Goal: Find specific page/section: Find specific page/section

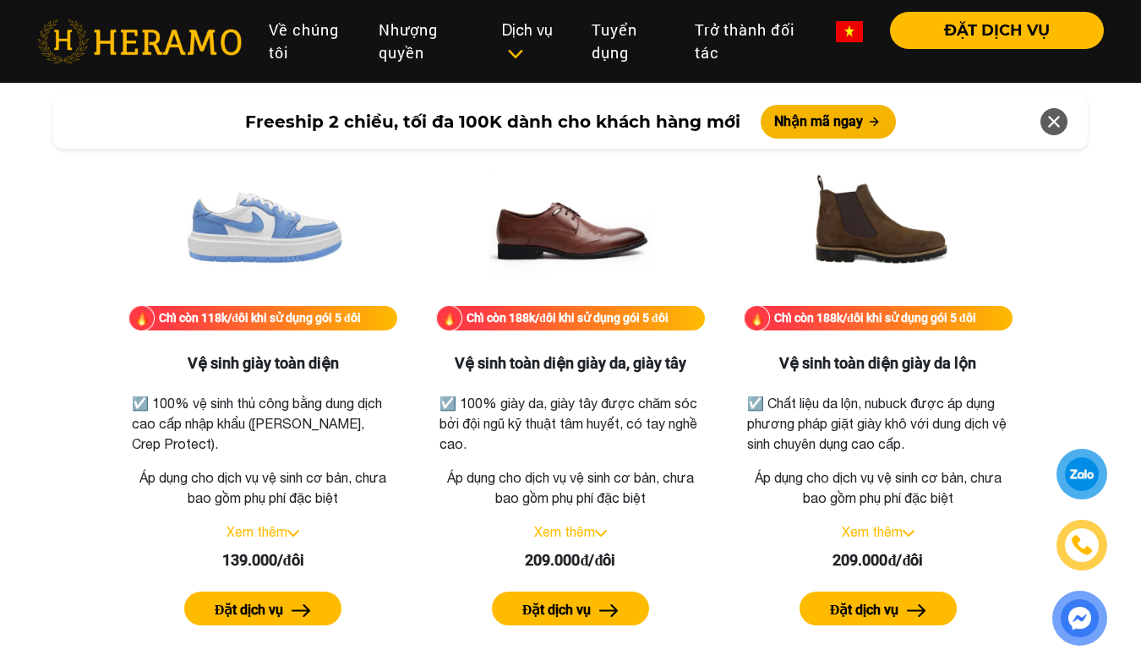
scroll to position [2317, 0]
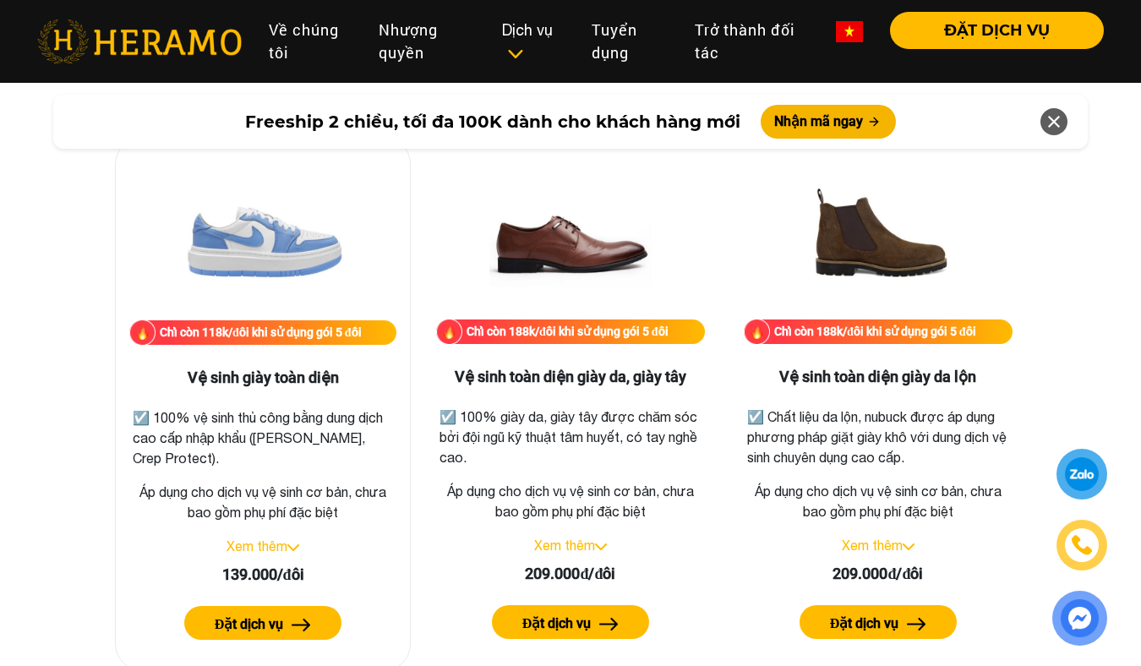
click at [258, 538] on link "Xem thêm" at bounding box center [256, 545] width 61 height 15
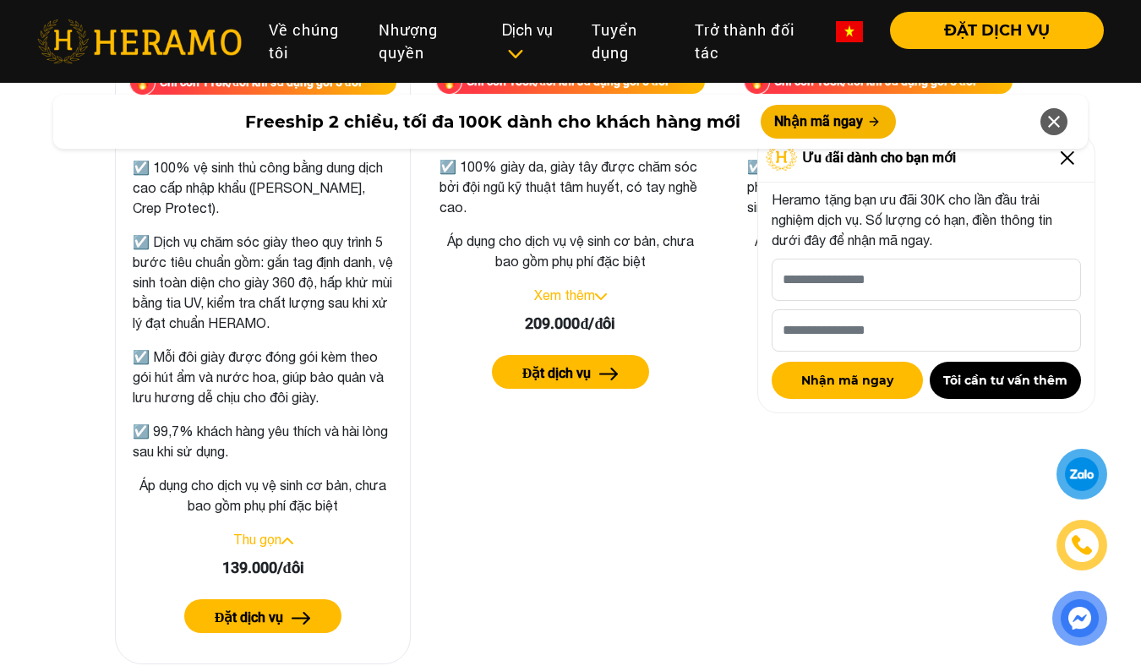
scroll to position [2569, 0]
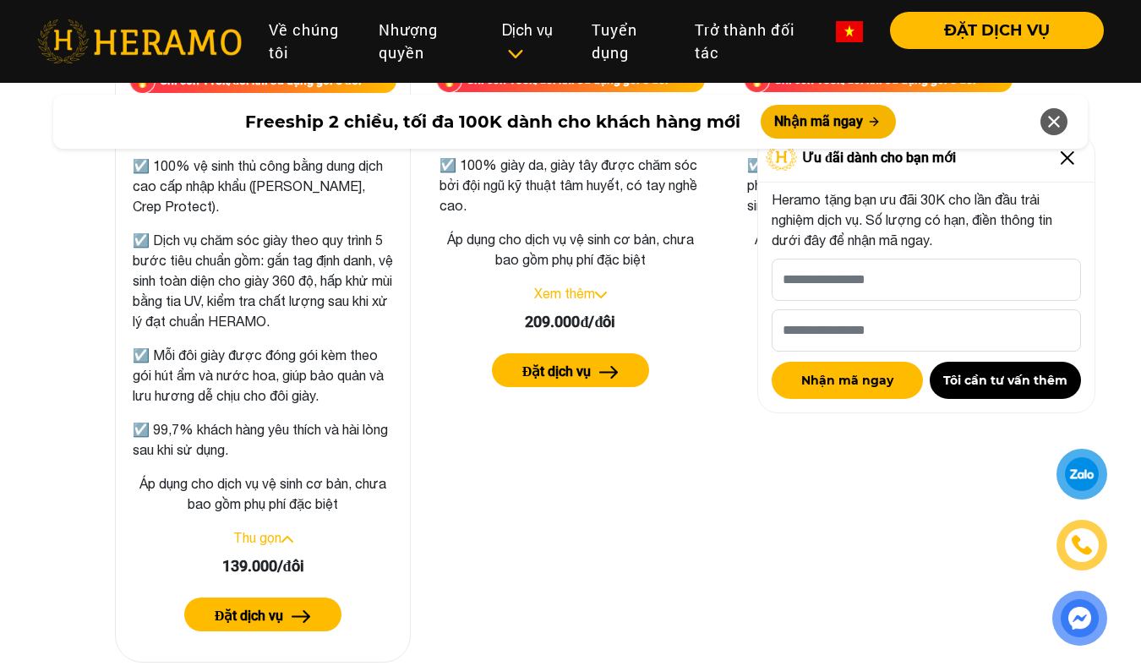
click at [271, 606] on label "Đặt dịch vụ" at bounding box center [249, 616] width 69 height 20
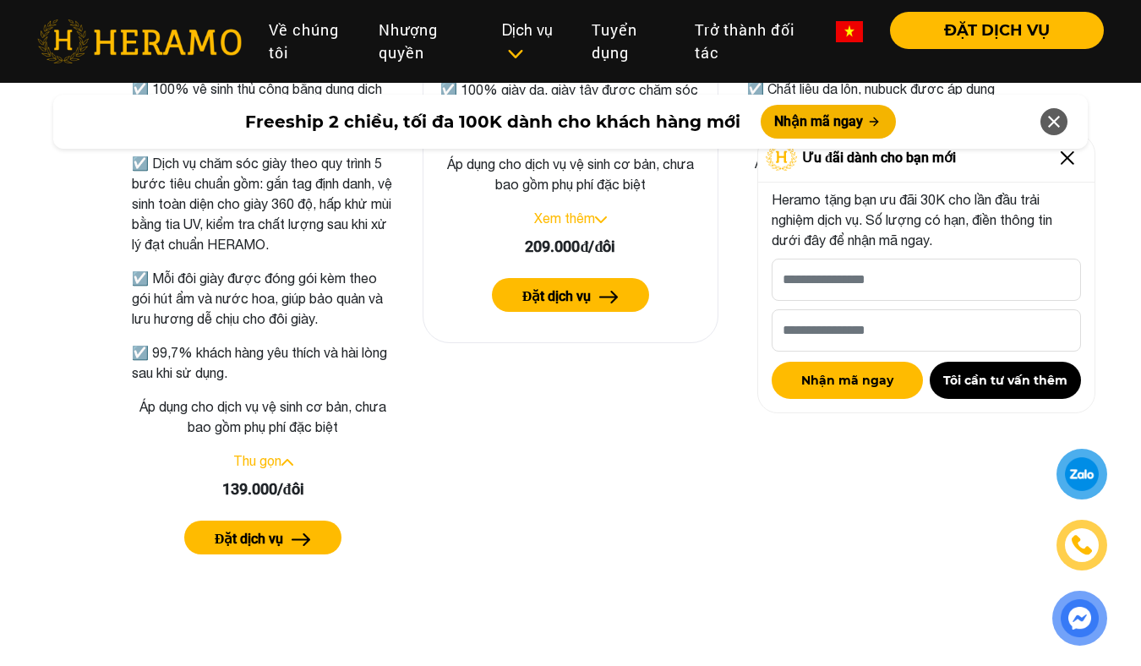
scroll to position [2646, 0]
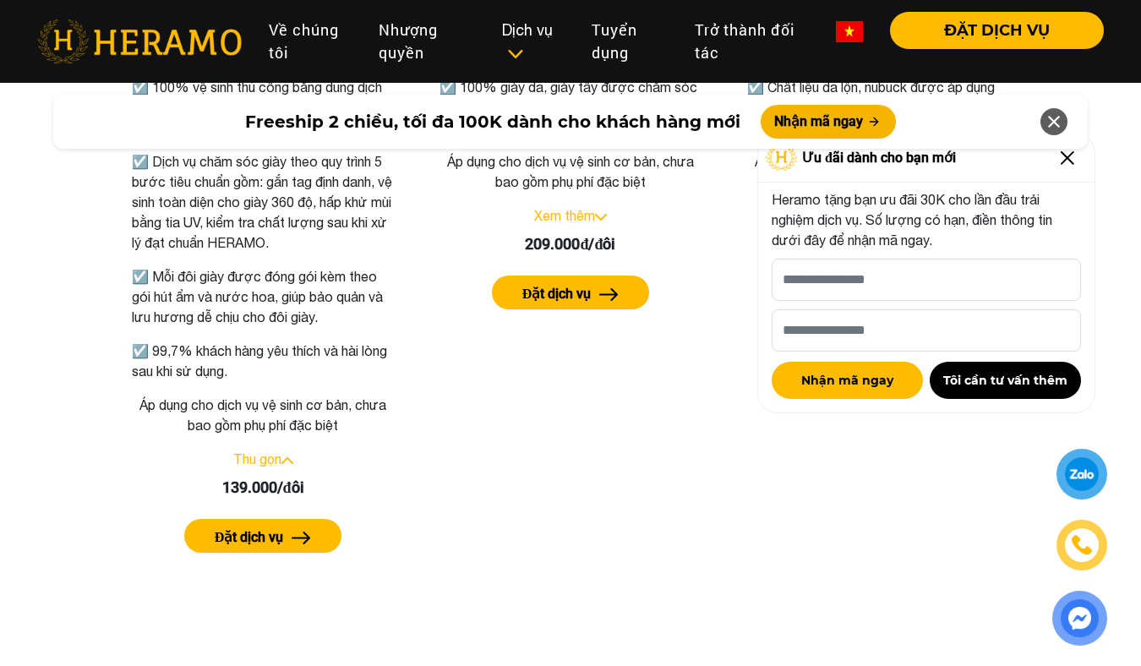
click at [1056, 117] on icon at bounding box center [1054, 121] width 20 height 30
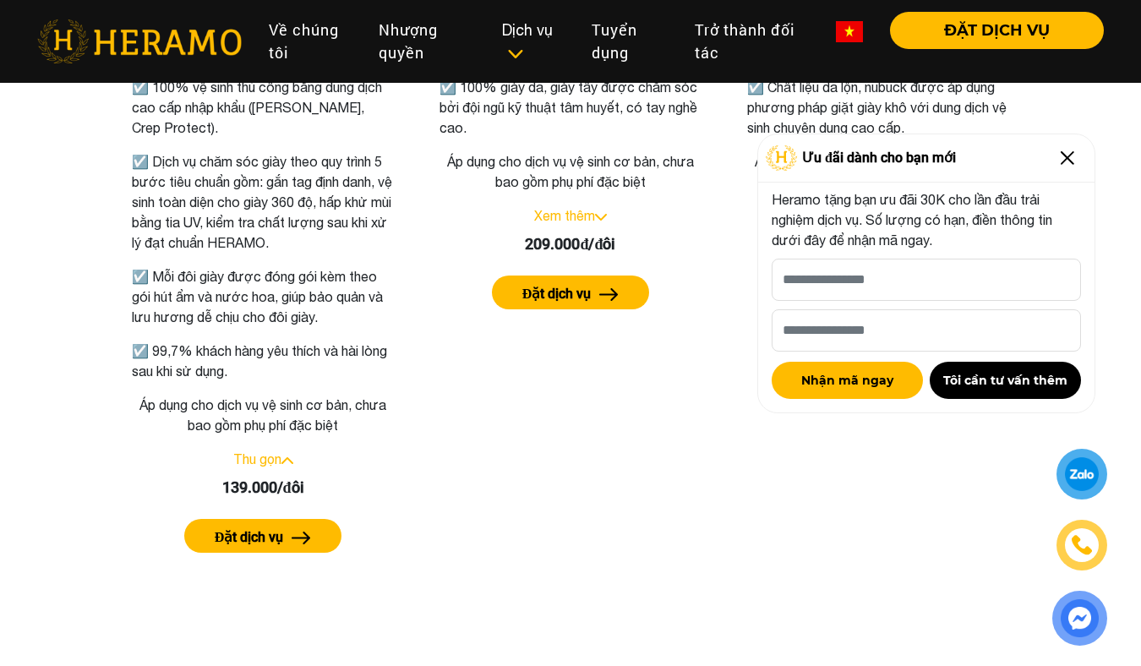
click at [1066, 160] on img at bounding box center [1067, 157] width 27 height 27
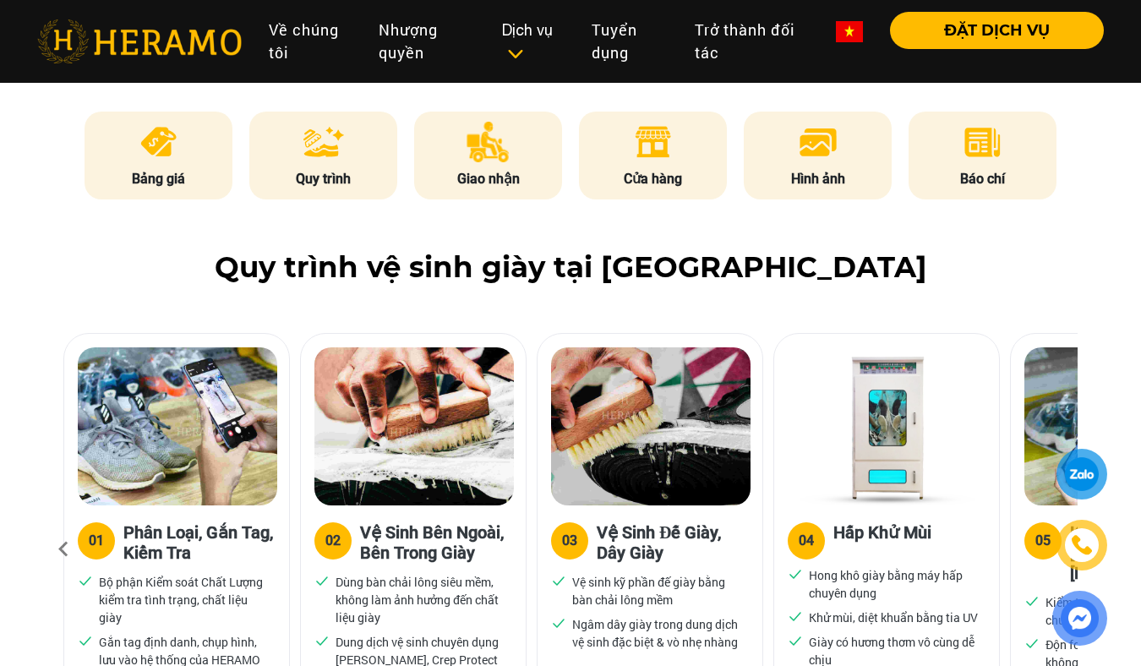
scroll to position [903, 0]
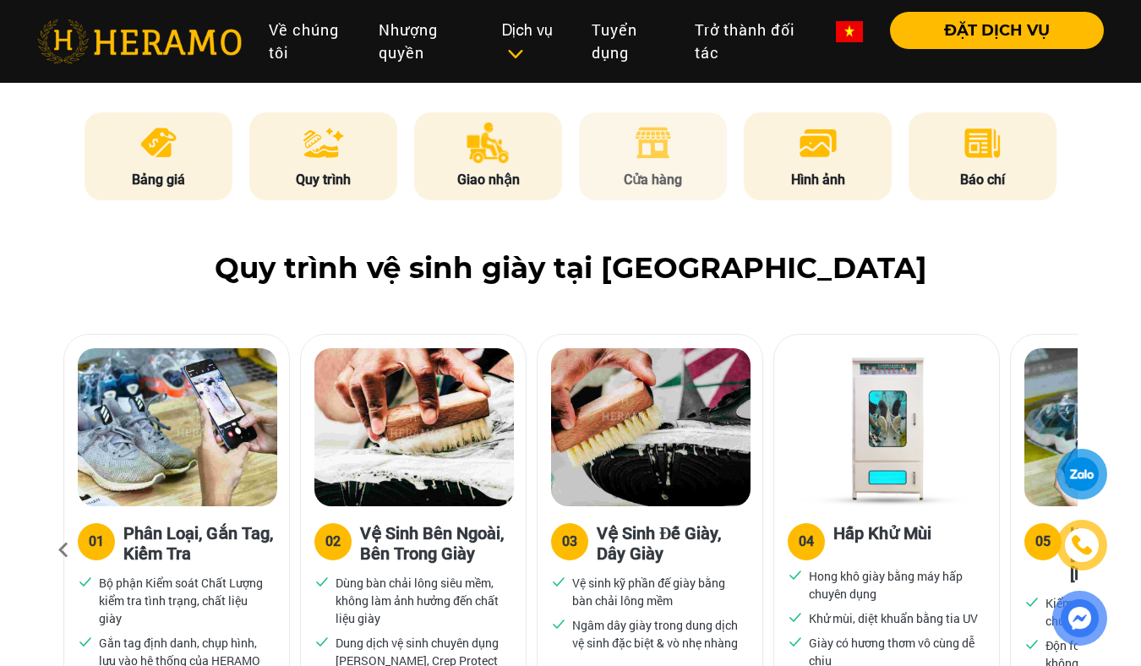
click at [677, 161] on li "Cửa hàng" at bounding box center [653, 156] width 149 height 88
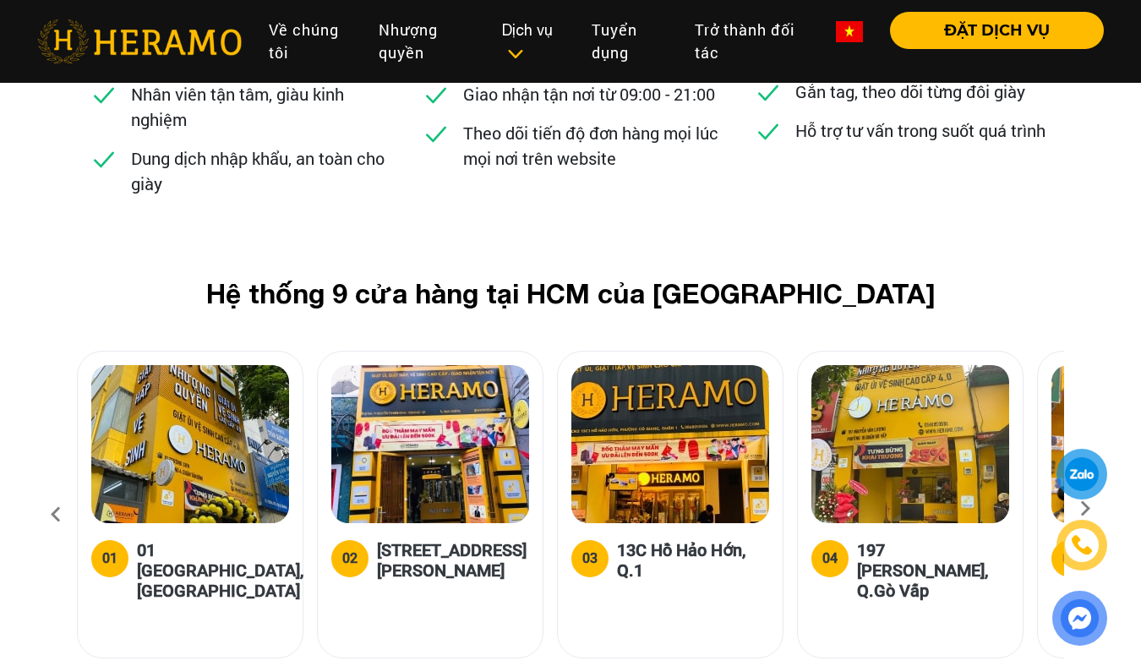
scroll to position [6866, 0]
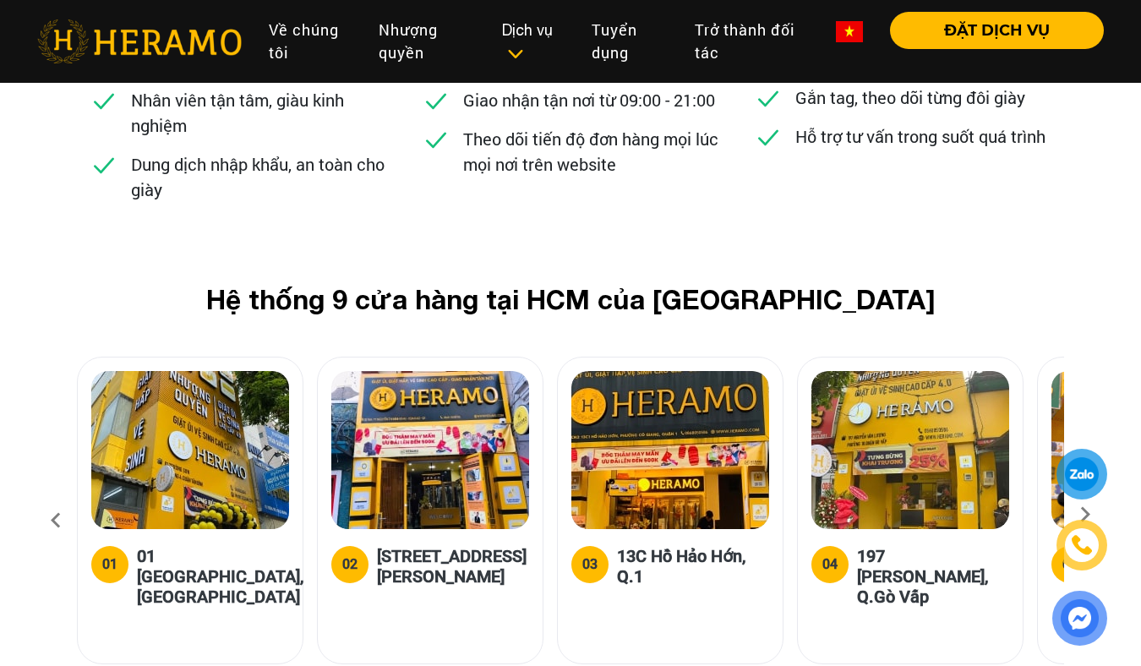
click at [1084, 515] on icon at bounding box center [1085, 520] width 30 height 11
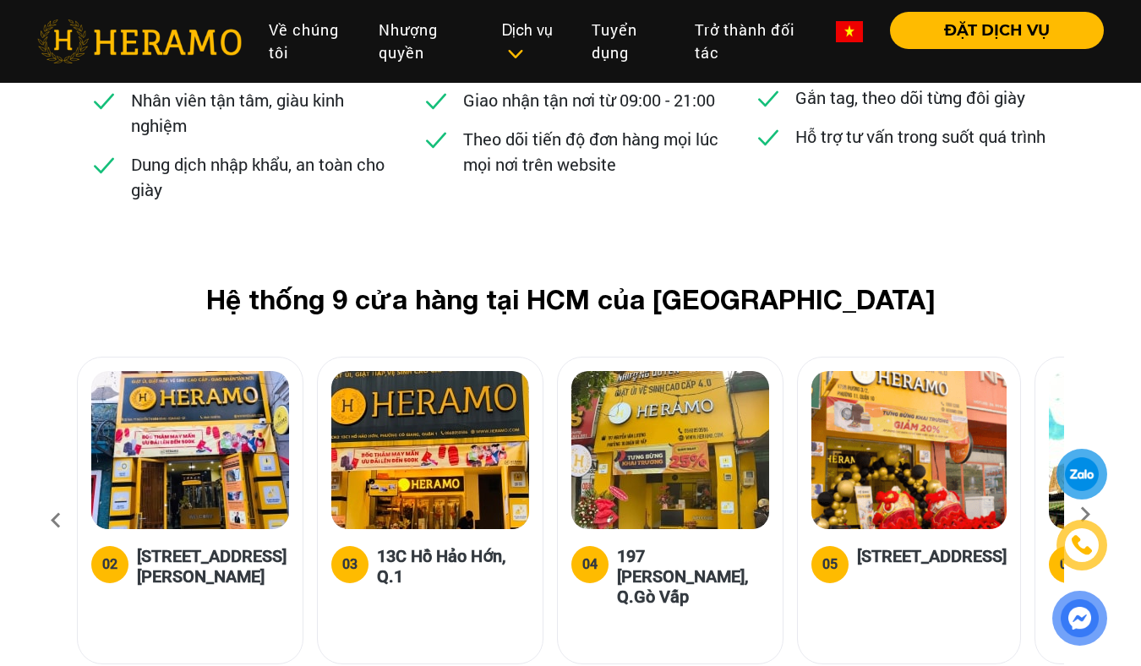
click at [1084, 515] on icon at bounding box center [1085, 520] width 30 height 11
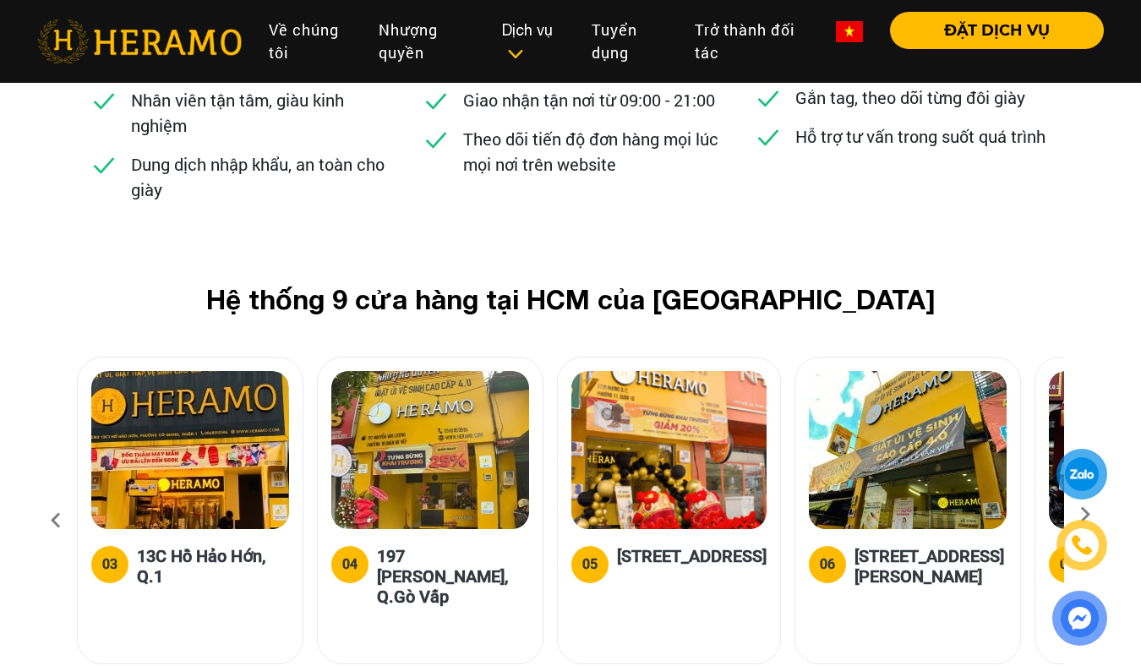
click at [1084, 515] on icon at bounding box center [1085, 520] width 30 height 11
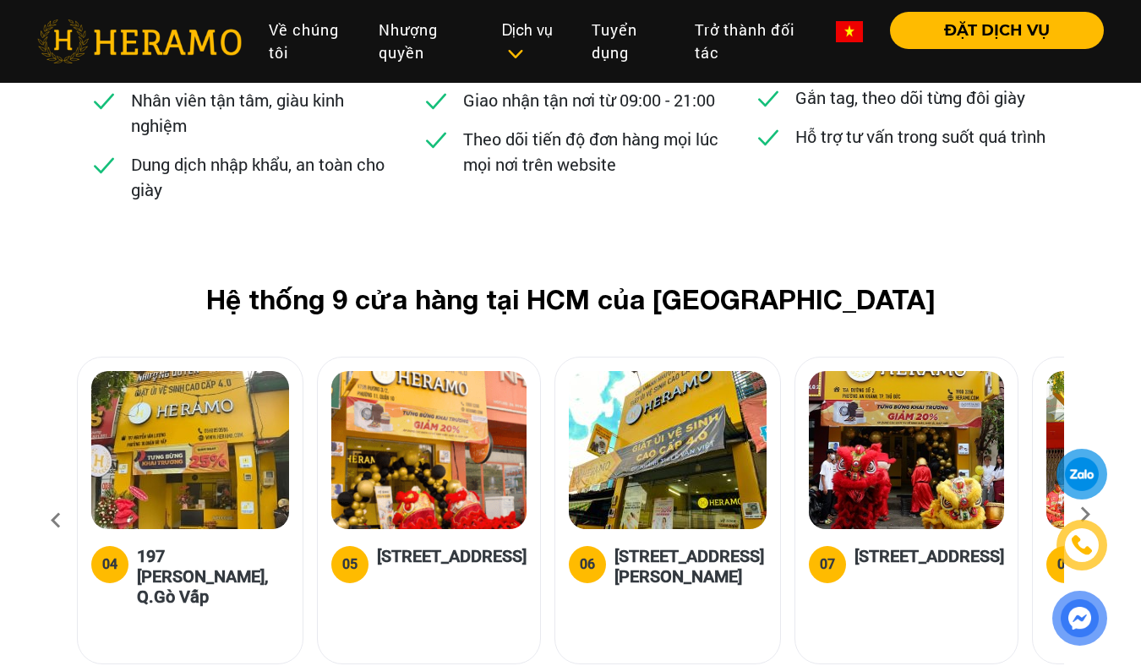
click at [1084, 515] on icon at bounding box center [1085, 520] width 30 height 11
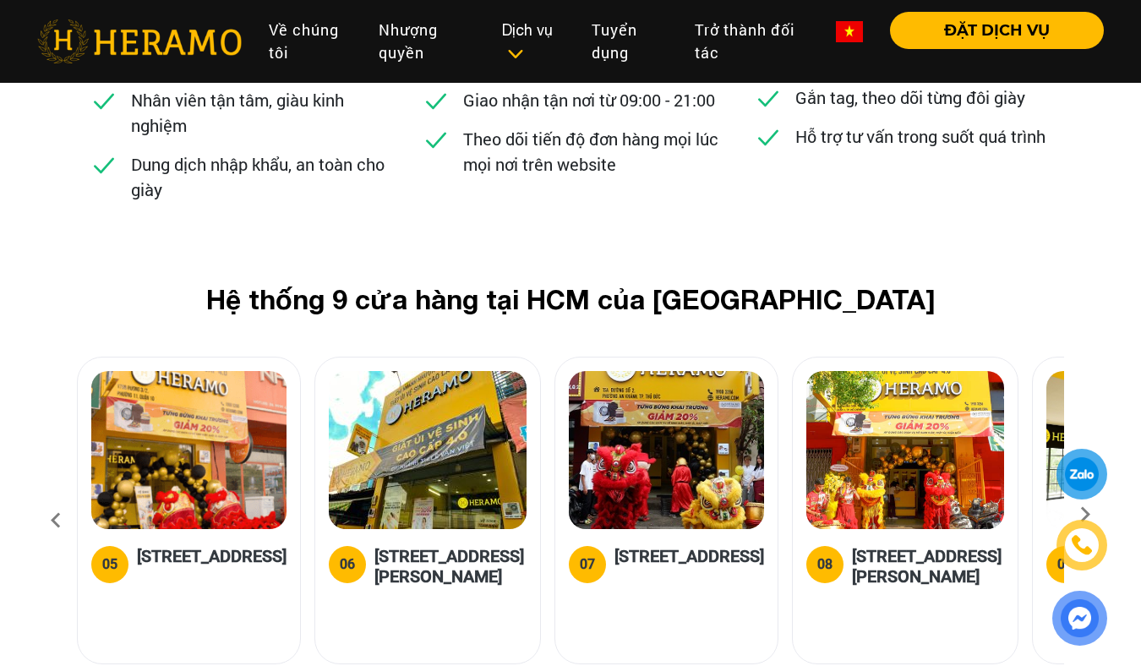
click at [1084, 515] on icon at bounding box center [1085, 520] width 30 height 11
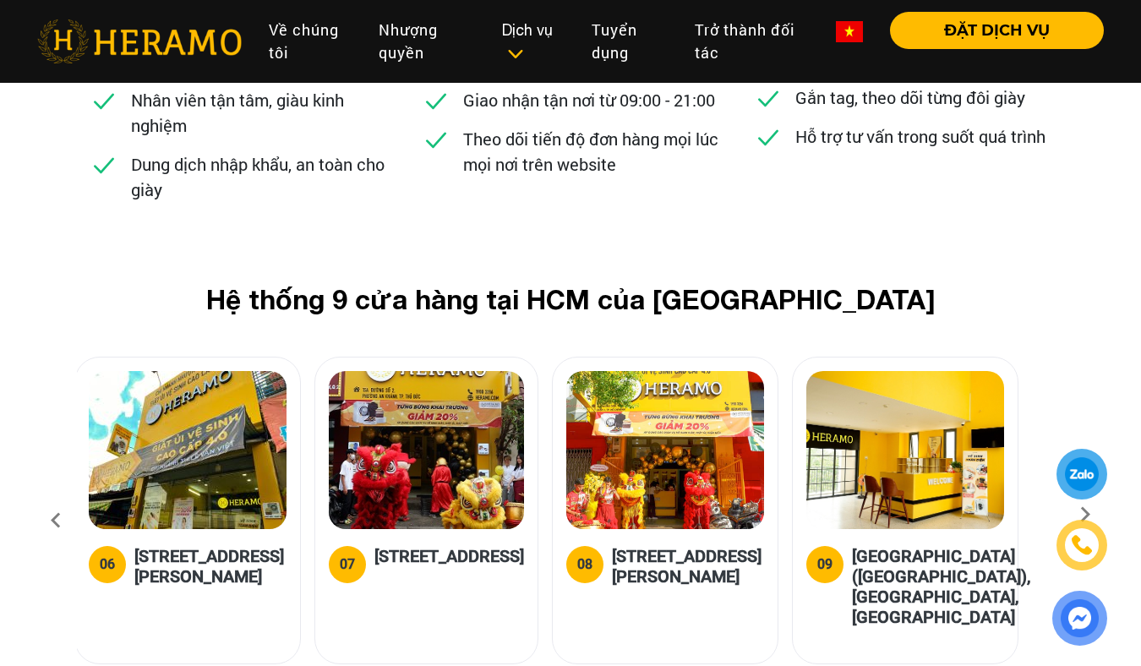
click at [1084, 515] on icon at bounding box center [1085, 520] width 30 height 11
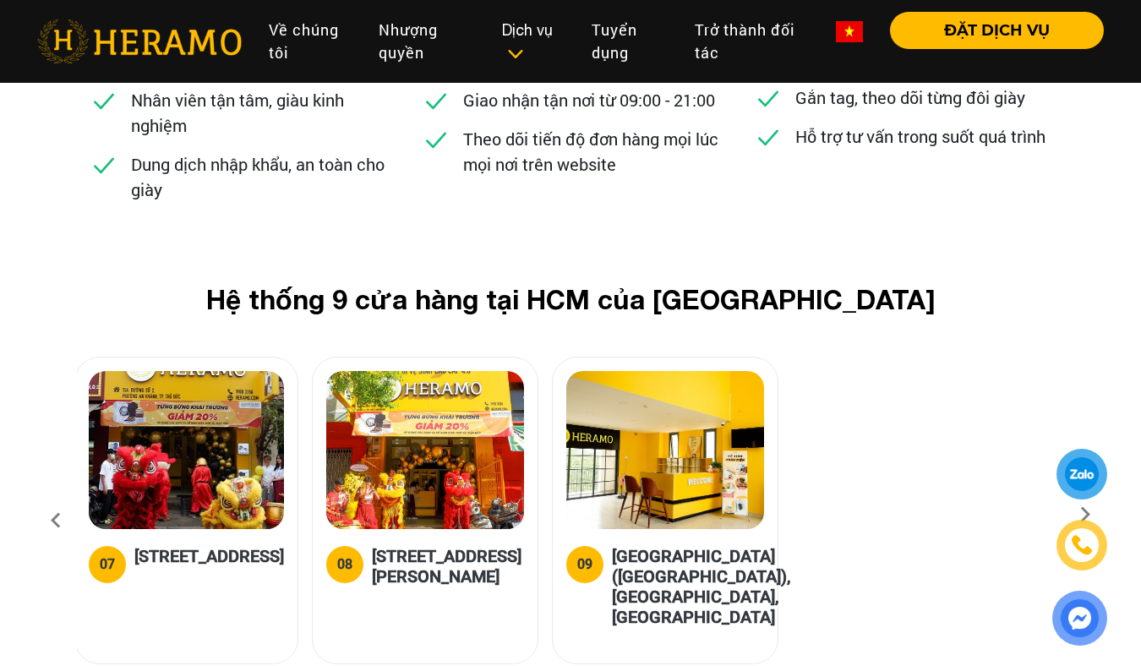
click at [1084, 515] on icon at bounding box center [1085, 520] width 30 height 11
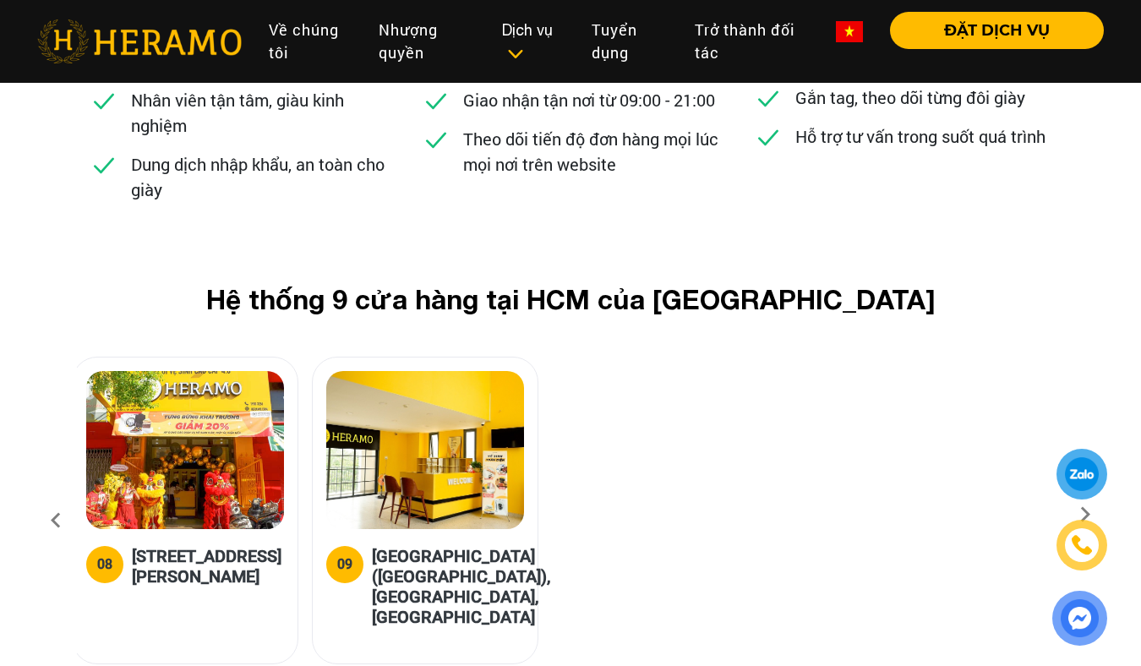
click at [51, 498] on icon at bounding box center [56, 521] width 30 height 46
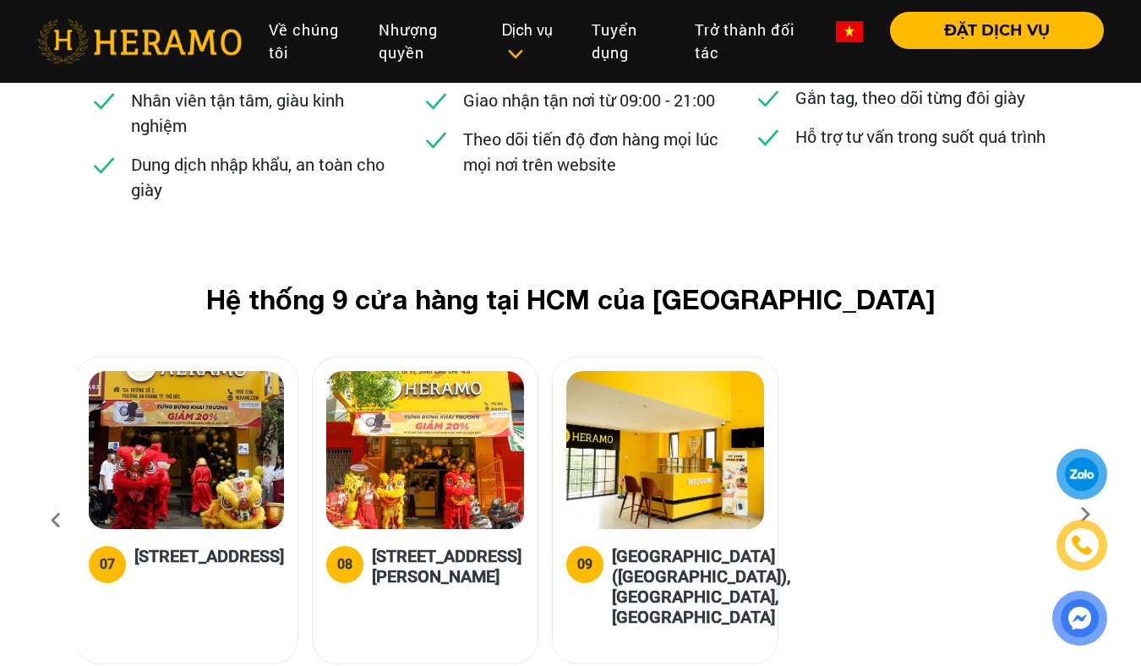
click at [51, 498] on icon at bounding box center [56, 521] width 30 height 46
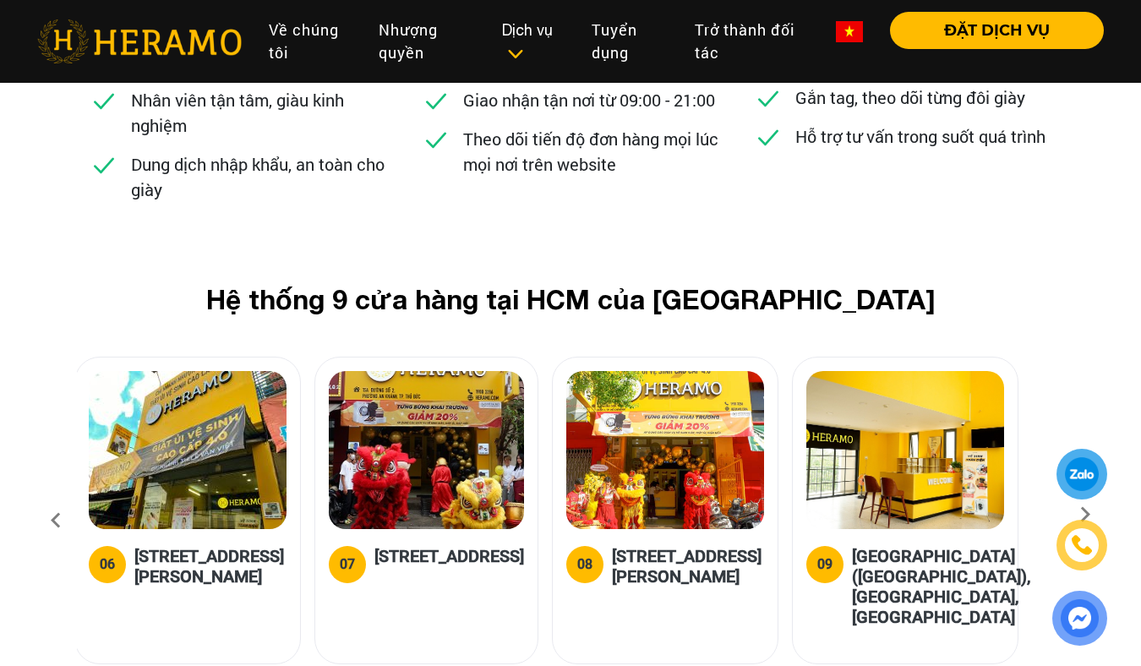
click at [51, 498] on icon at bounding box center [56, 521] width 30 height 46
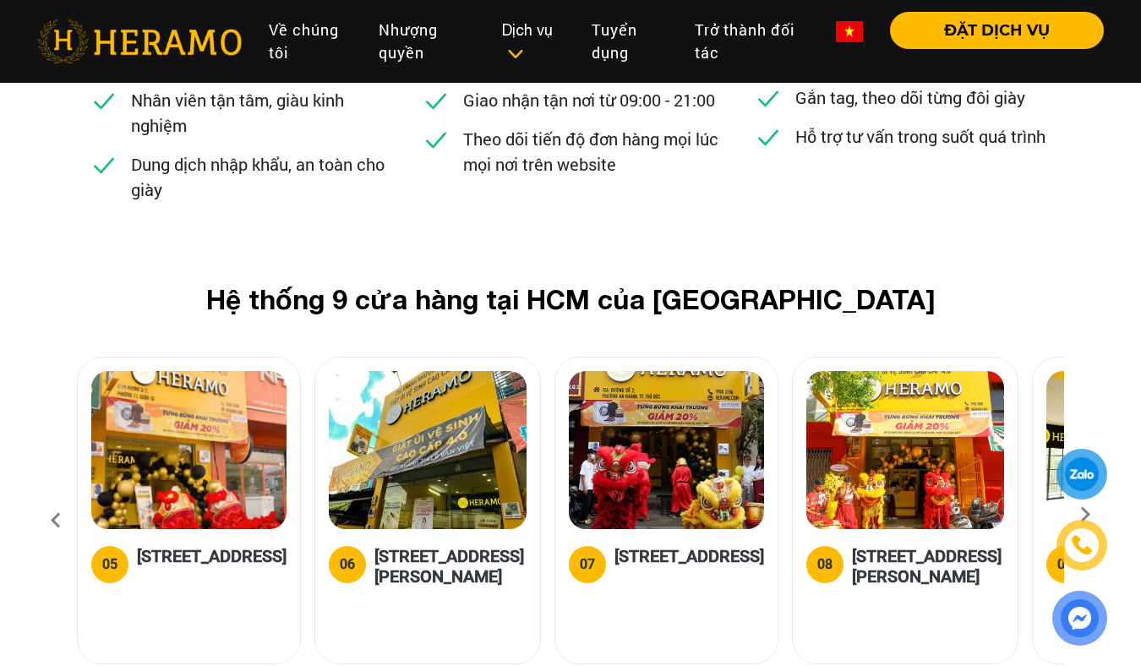
click at [51, 498] on icon at bounding box center [56, 521] width 30 height 46
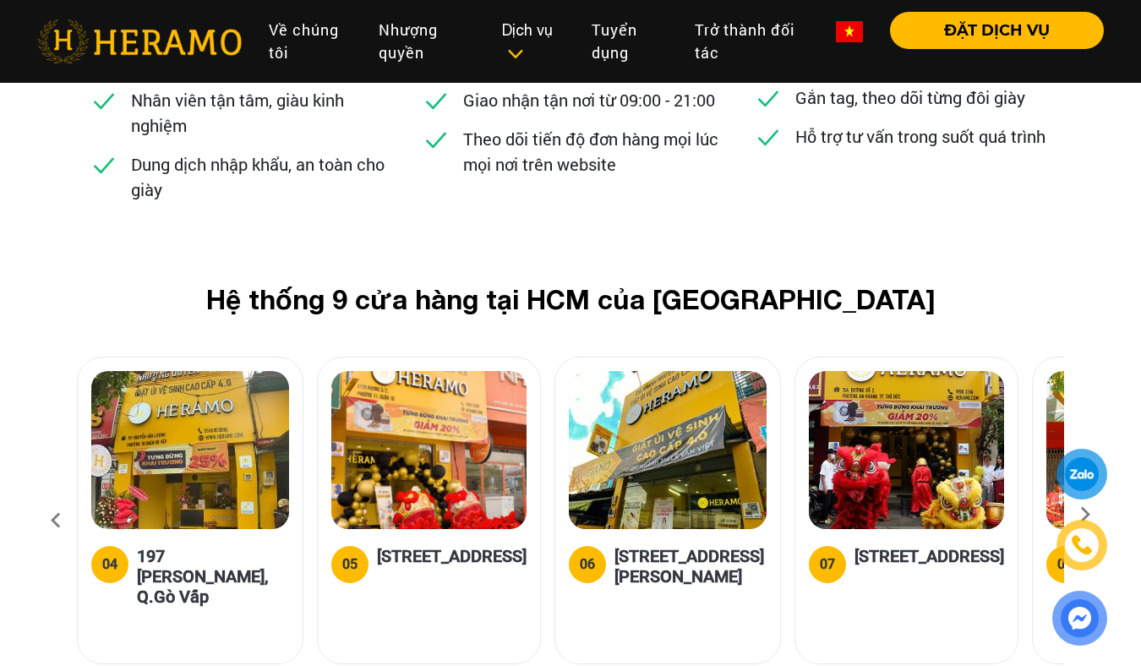
click at [51, 498] on icon at bounding box center [56, 521] width 30 height 46
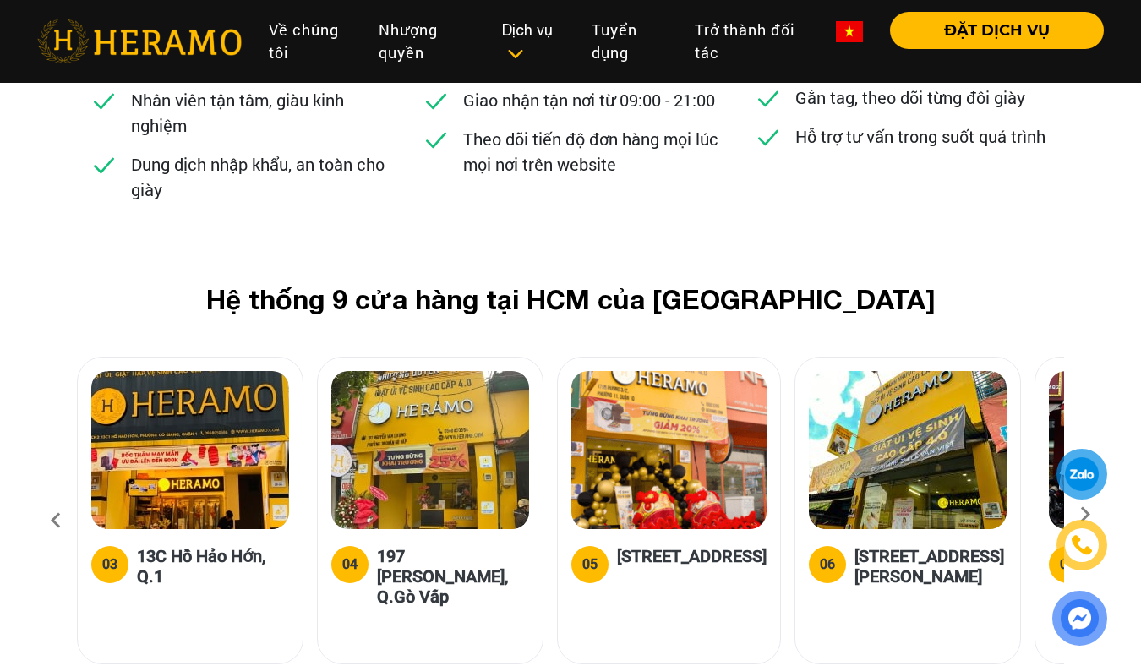
click at [51, 498] on icon at bounding box center [56, 521] width 30 height 46
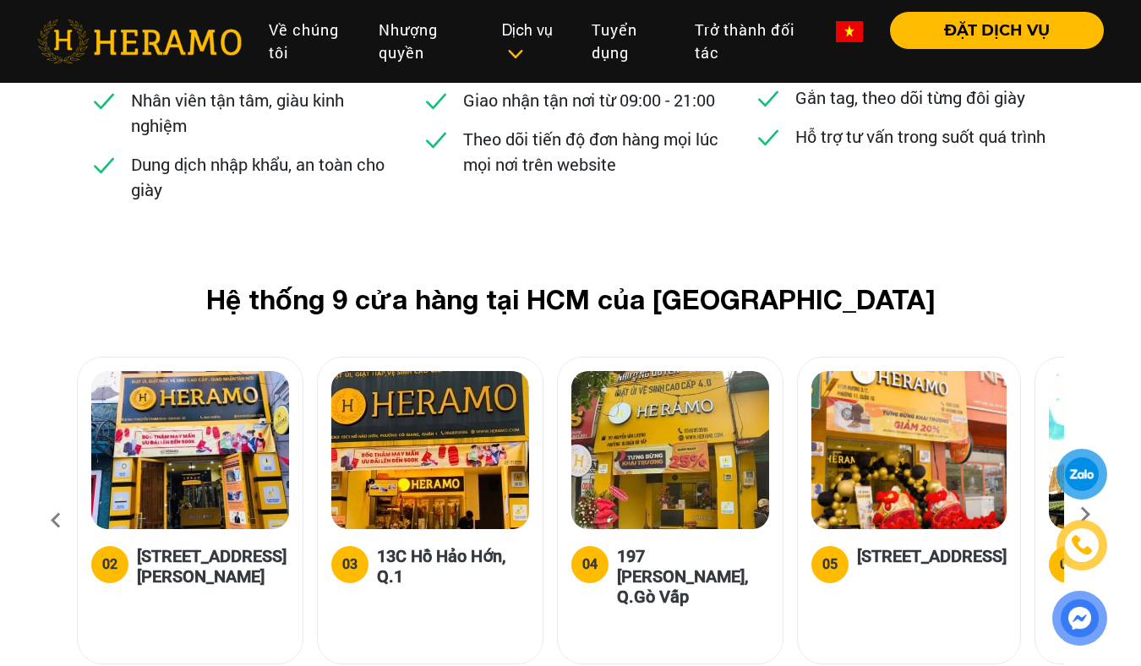
click at [51, 498] on icon at bounding box center [56, 521] width 30 height 46
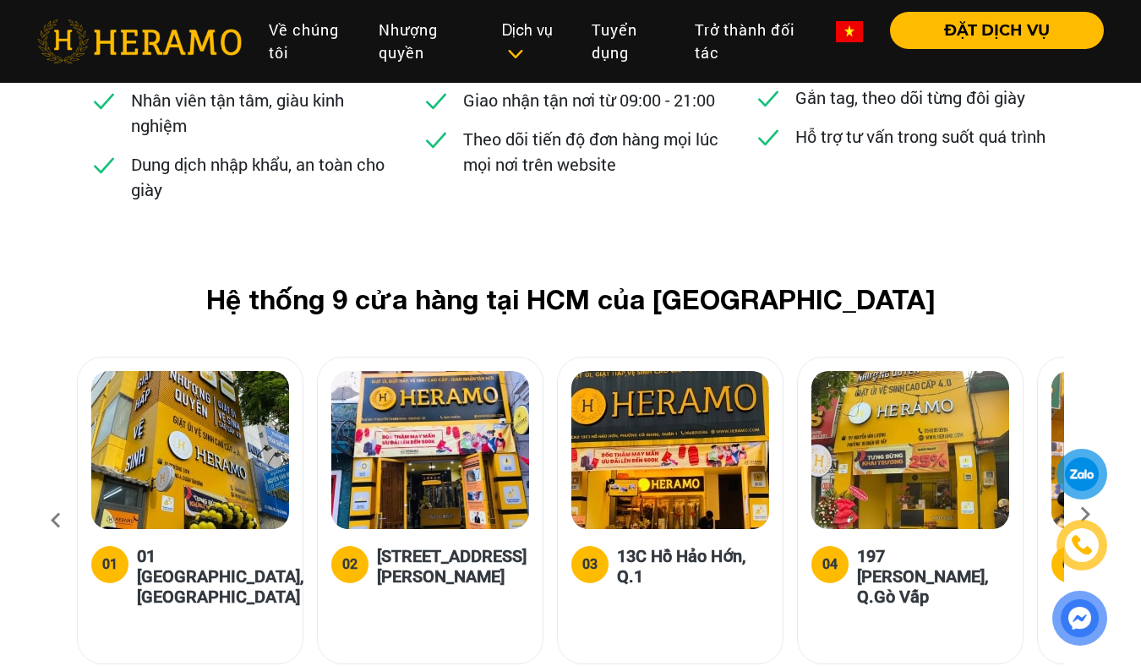
click at [51, 498] on icon at bounding box center [56, 521] width 30 height 46
click at [188, 371] on img at bounding box center [190, 450] width 198 height 158
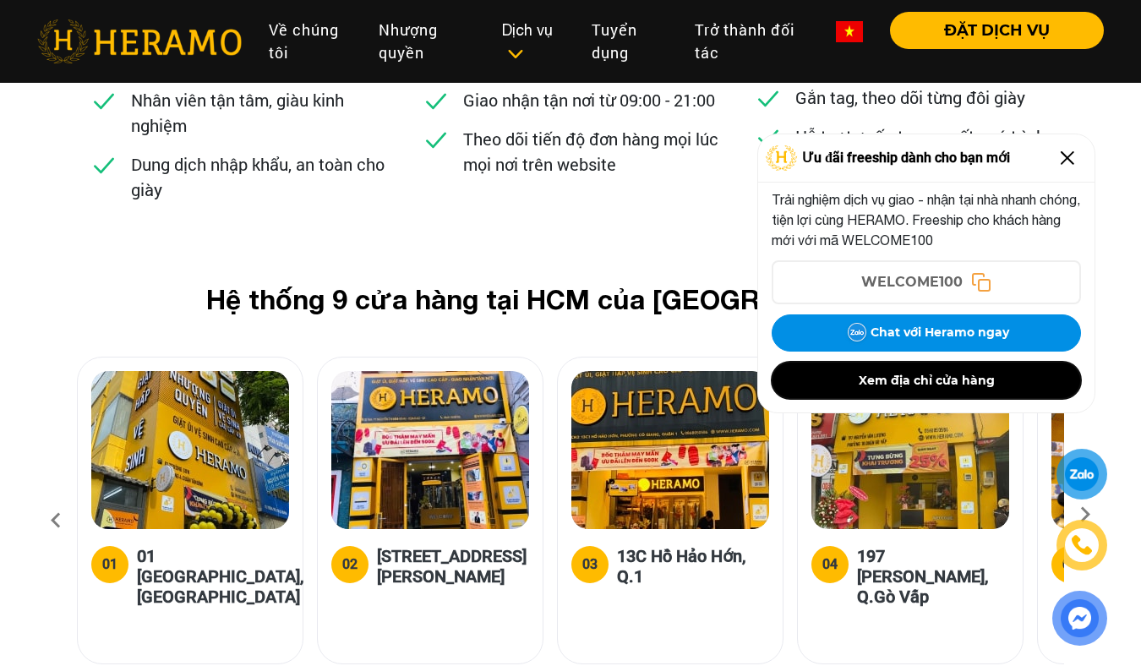
click at [904, 385] on button "Xem địa chỉ cửa hàng" at bounding box center [925, 380] width 309 height 37
